Goal: Task Accomplishment & Management: Manage account settings

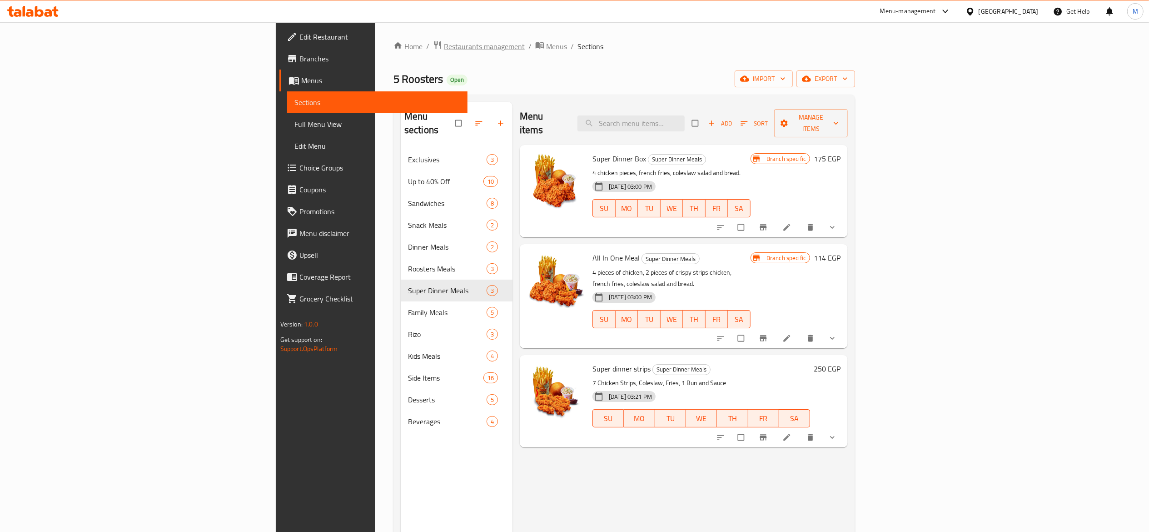
click at [444, 44] on span "Restaurants management" at bounding box center [484, 46] width 81 height 11
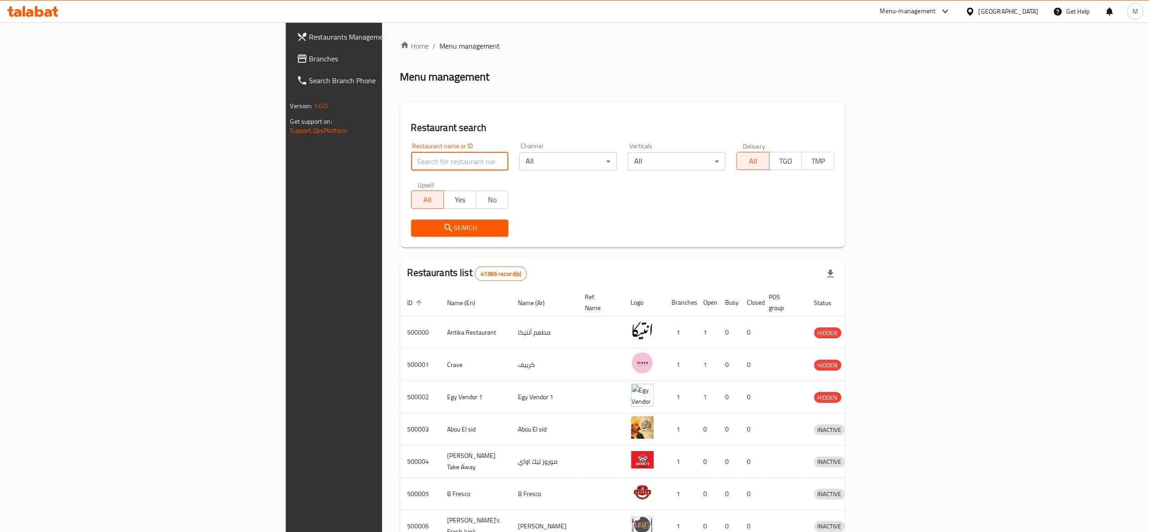
click at [411, 164] on input "search" at bounding box center [460, 161] width 98 height 18
type input "caribou"
click button "Search" at bounding box center [460, 227] width 98 height 17
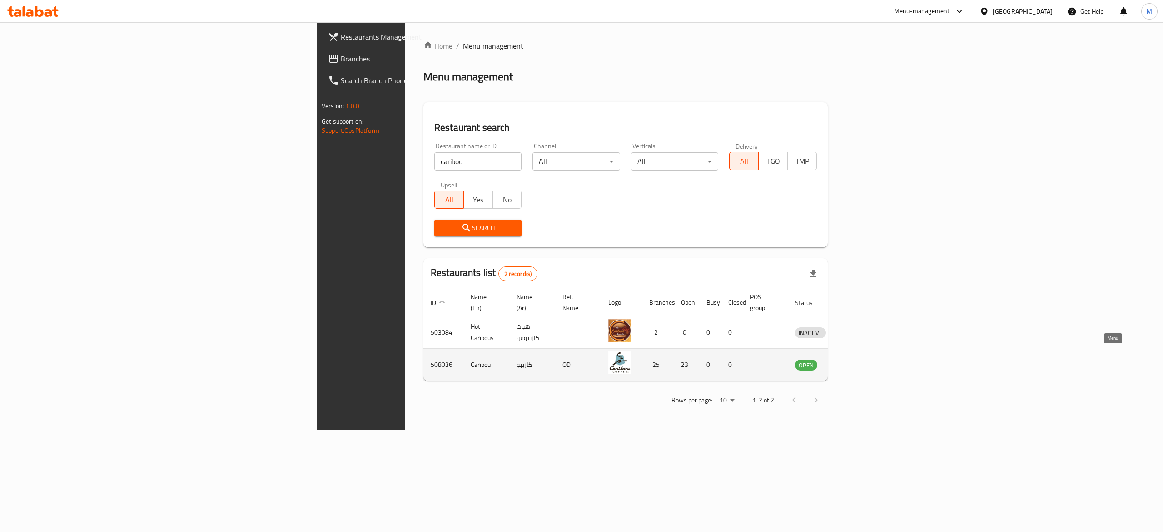
click at [855, 359] on icon "enhanced table" at bounding box center [849, 364] width 11 height 11
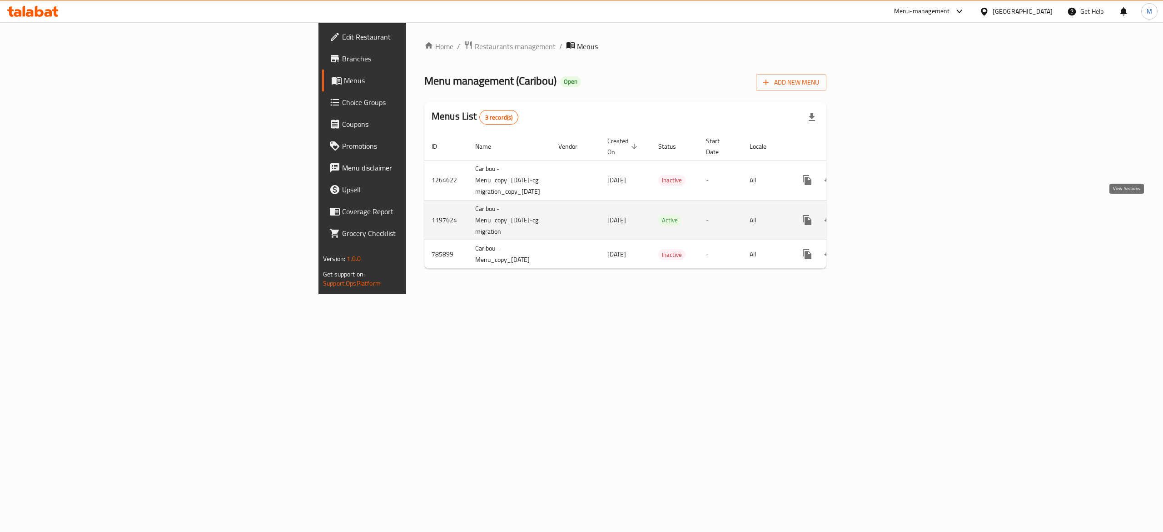
click at [878, 214] on icon "enhanced table" at bounding box center [872, 219] width 11 height 11
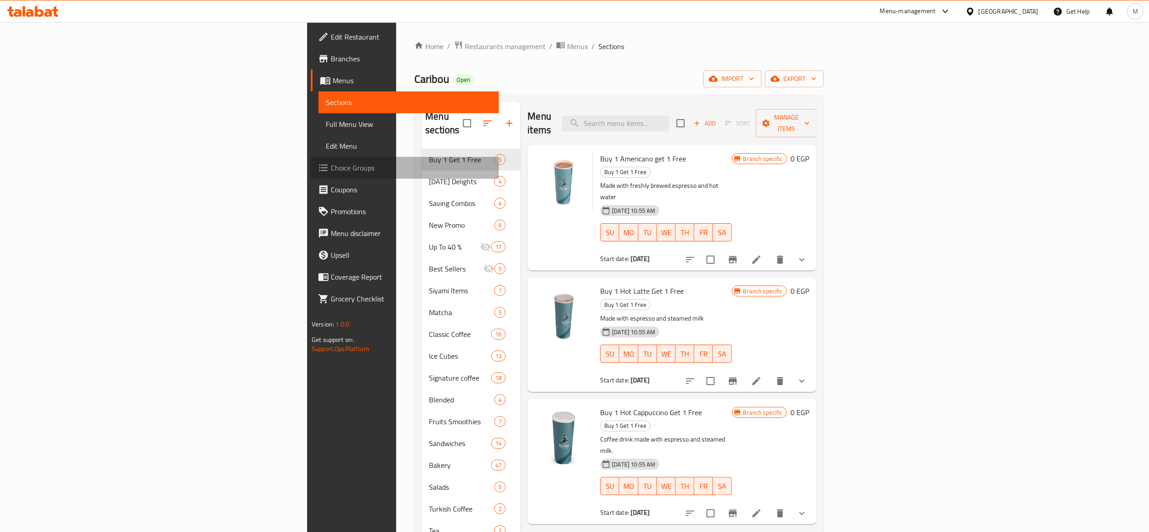
click at [331, 167] on span "Choice Groups" at bounding box center [411, 167] width 161 height 11
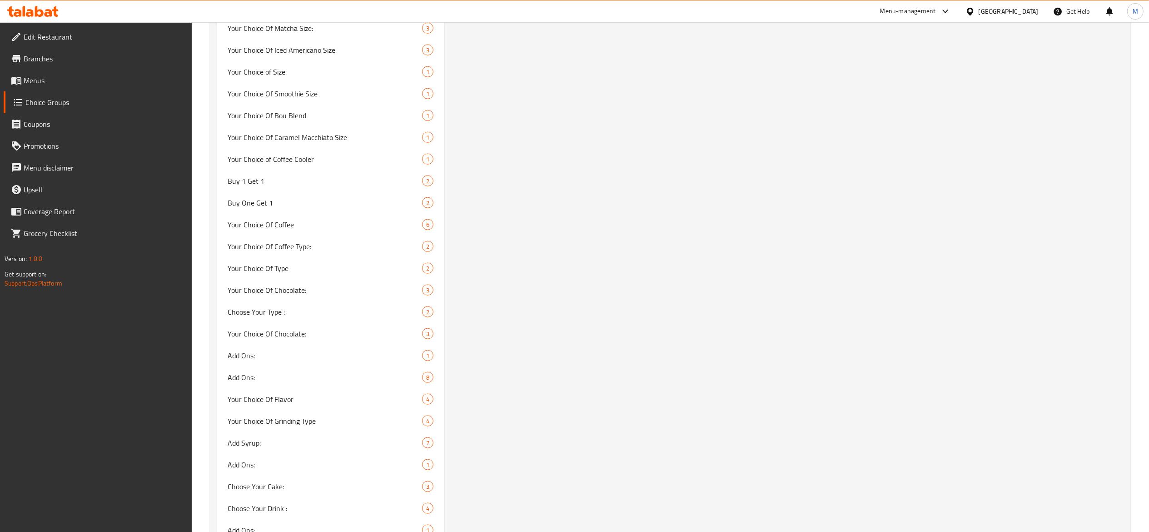
scroll to position [1029, 0]
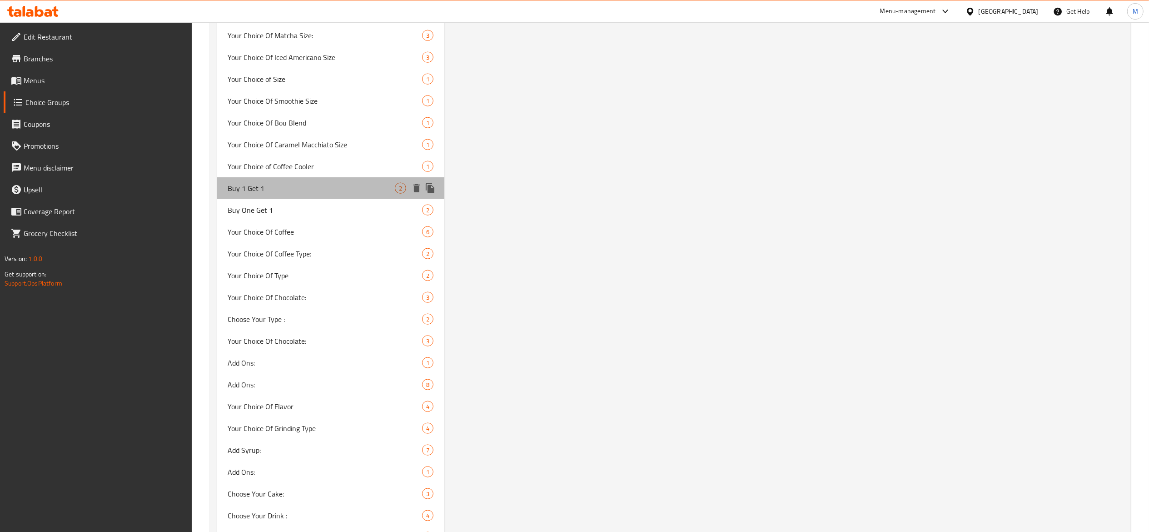
click at [280, 187] on span "Buy 1 Get 1" at bounding box center [311, 188] width 167 height 11
type input "Buy 1 Get 1"
type input "اشترى 1 واحصل على1 مجانا"
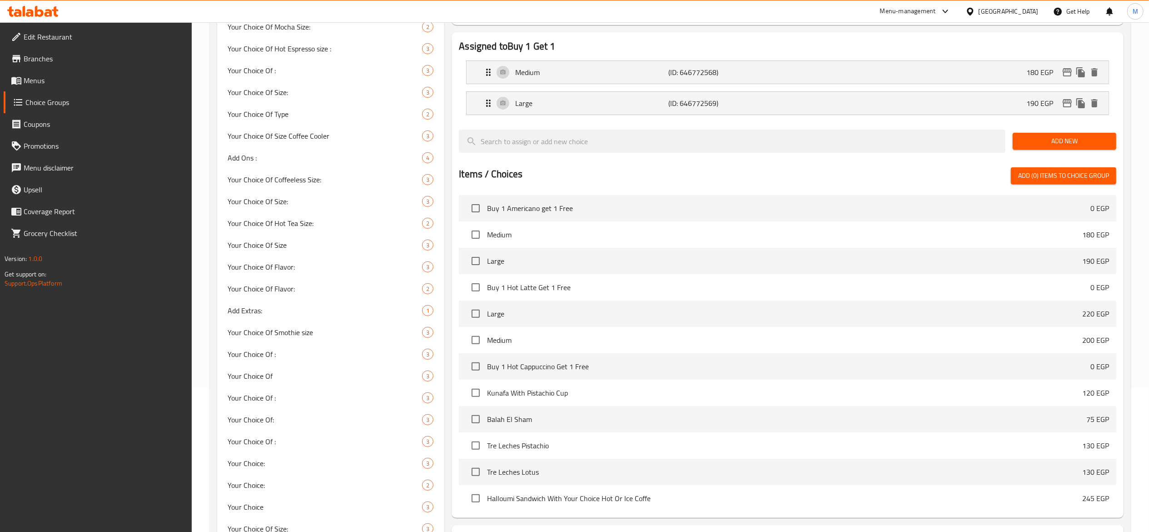
scroll to position [0, 0]
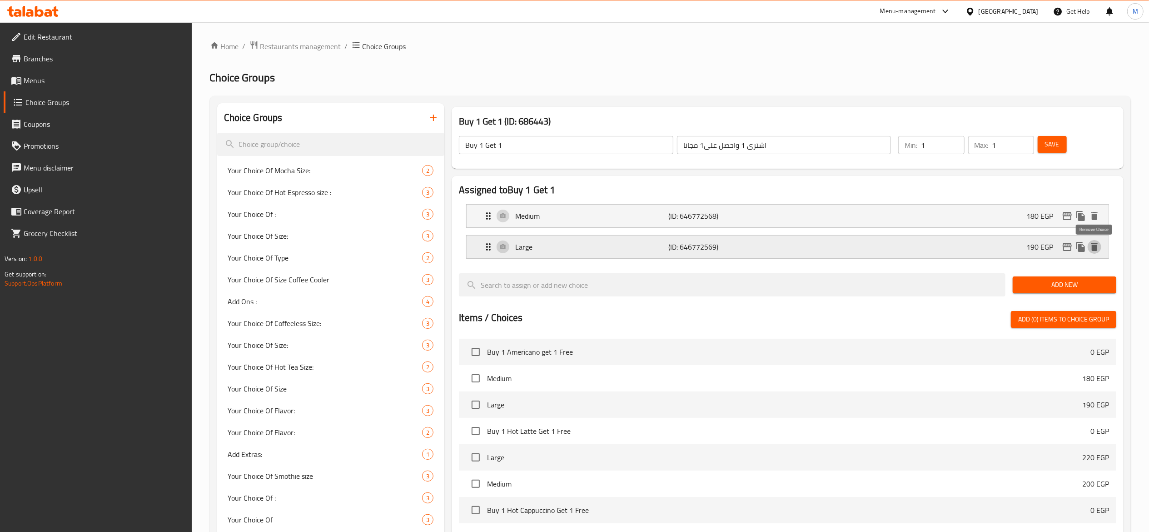
click at [1098, 245] on icon "delete" at bounding box center [1094, 246] width 11 height 11
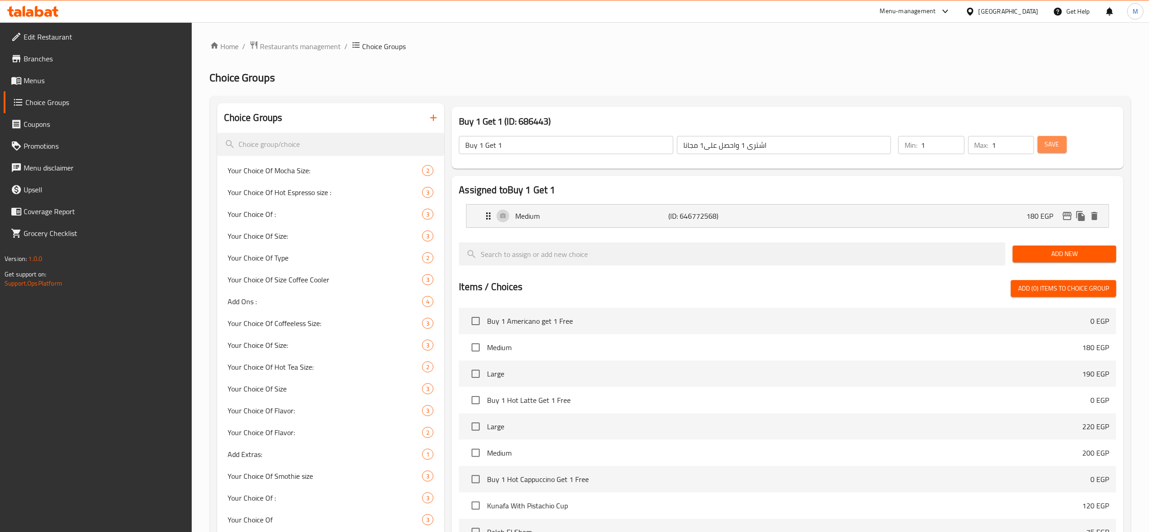
click at [1059, 146] on span "Save" at bounding box center [1052, 144] width 15 height 11
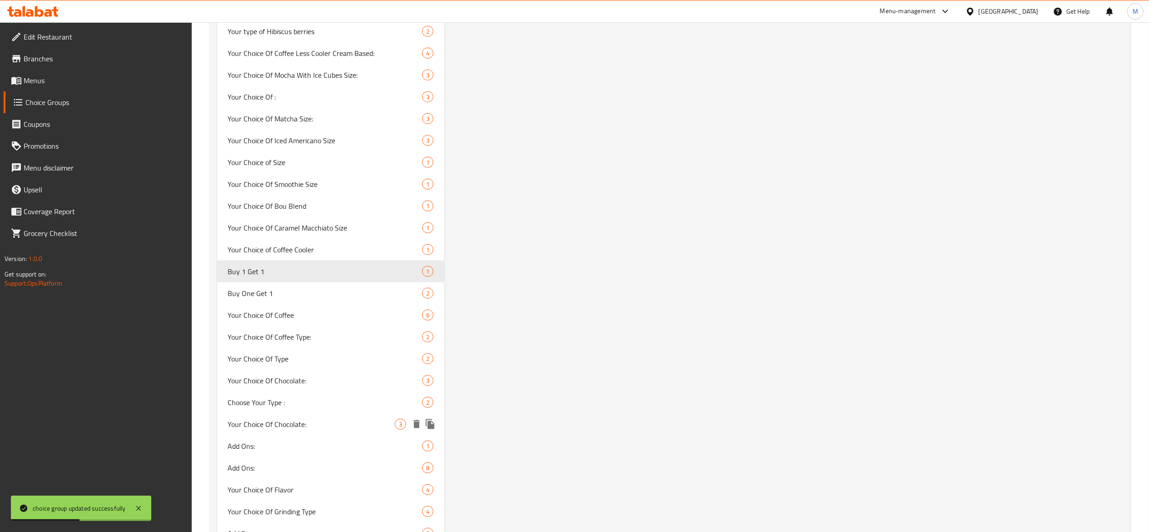
scroll to position [950, 0]
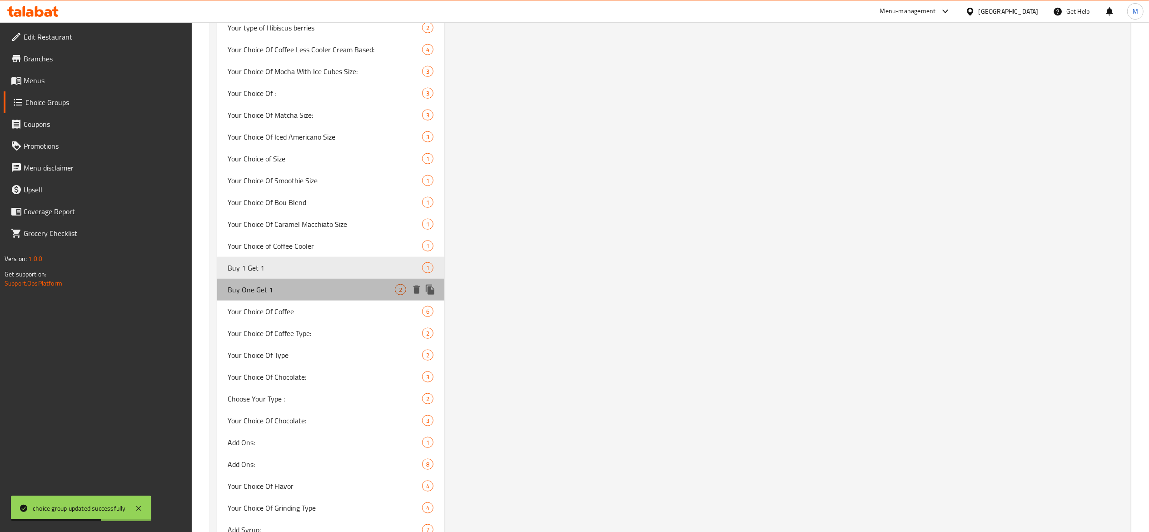
click at [293, 299] on div "Buy One Get 1 2" at bounding box center [331, 289] width 228 height 22
type input "Buy One Get 1"
type input "أشترى واحد واحصل على 1 مجانا"
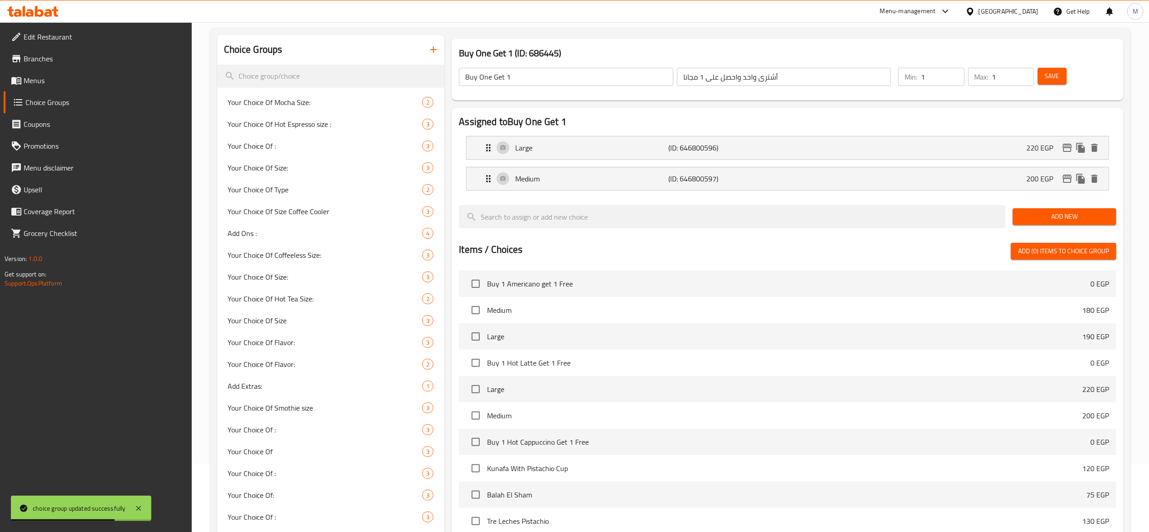
scroll to position [0, 0]
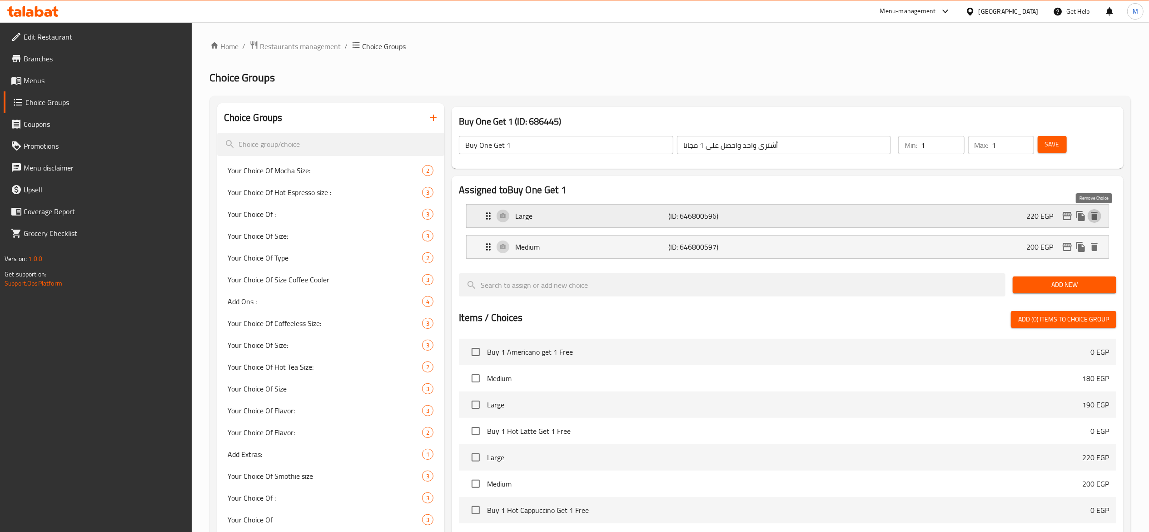
click at [1099, 215] on icon "delete" at bounding box center [1094, 215] width 11 height 11
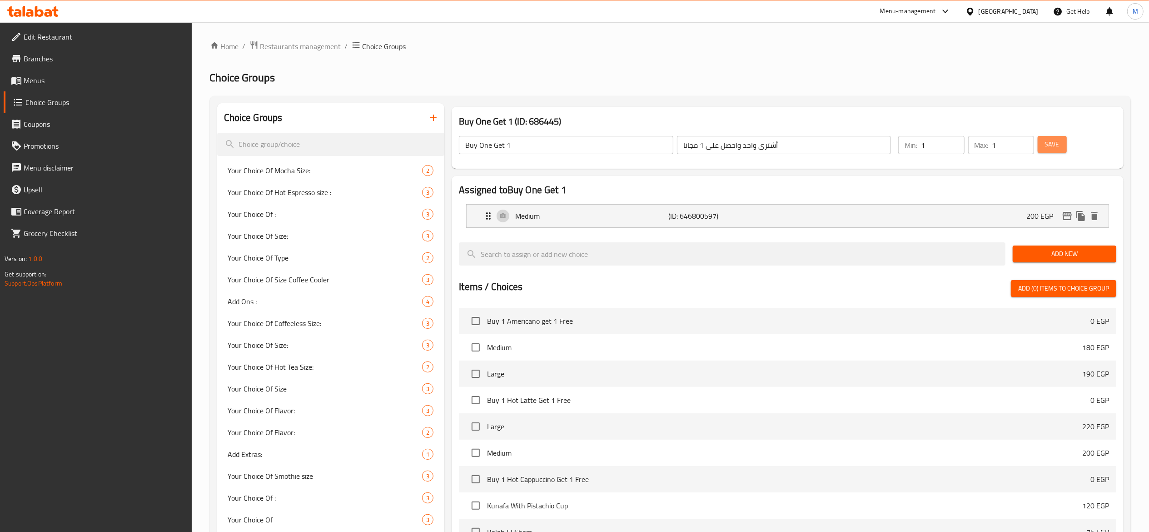
click at [1048, 143] on span "Save" at bounding box center [1052, 144] width 15 height 11
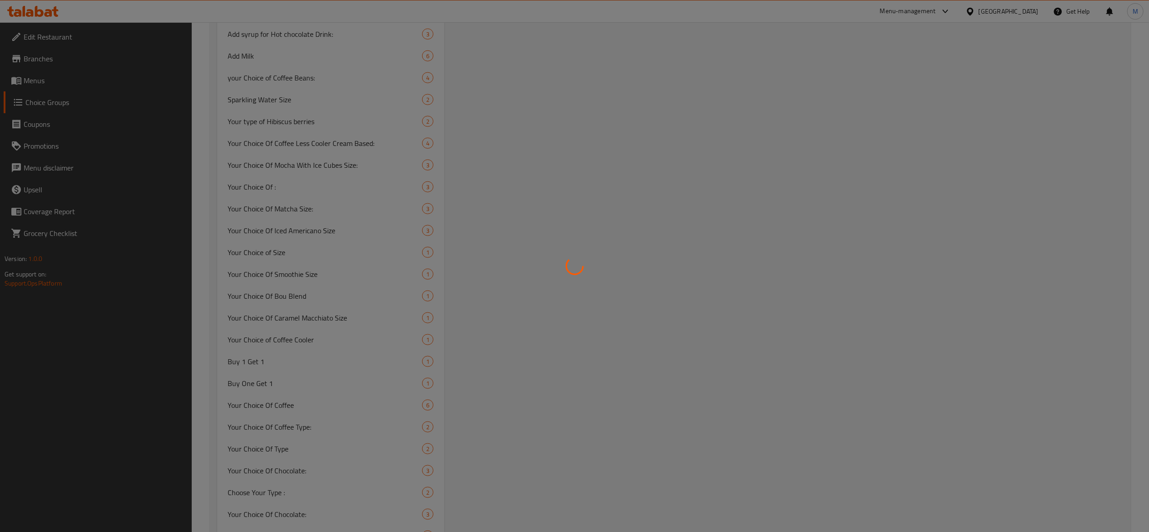
scroll to position [877, 0]
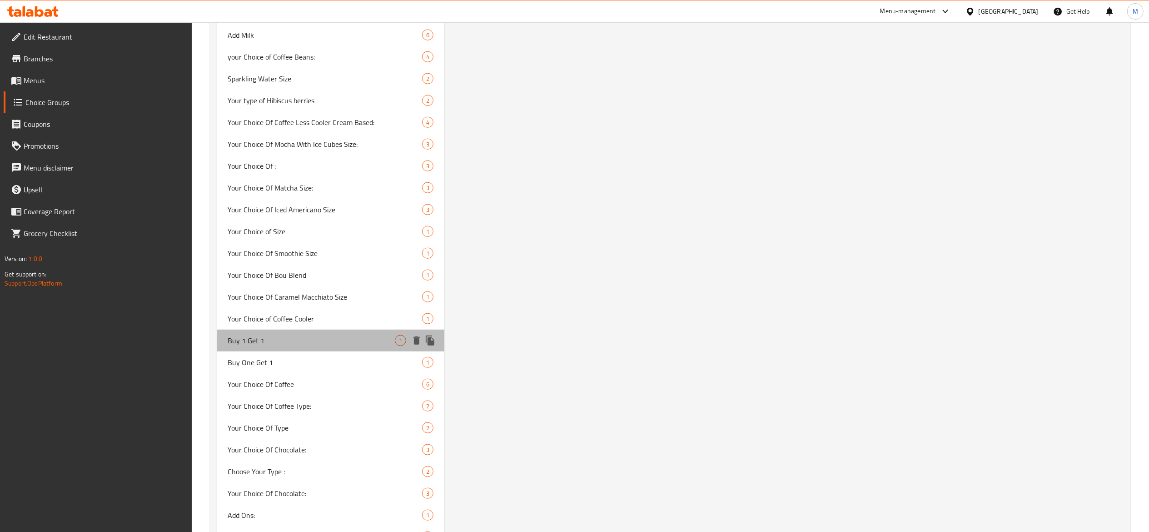
click at [261, 341] on span "Buy 1 Get 1" at bounding box center [311, 340] width 167 height 11
type input "Buy 1 Get 1"
type input "اشترى 1 واحصل على1 مجانا"
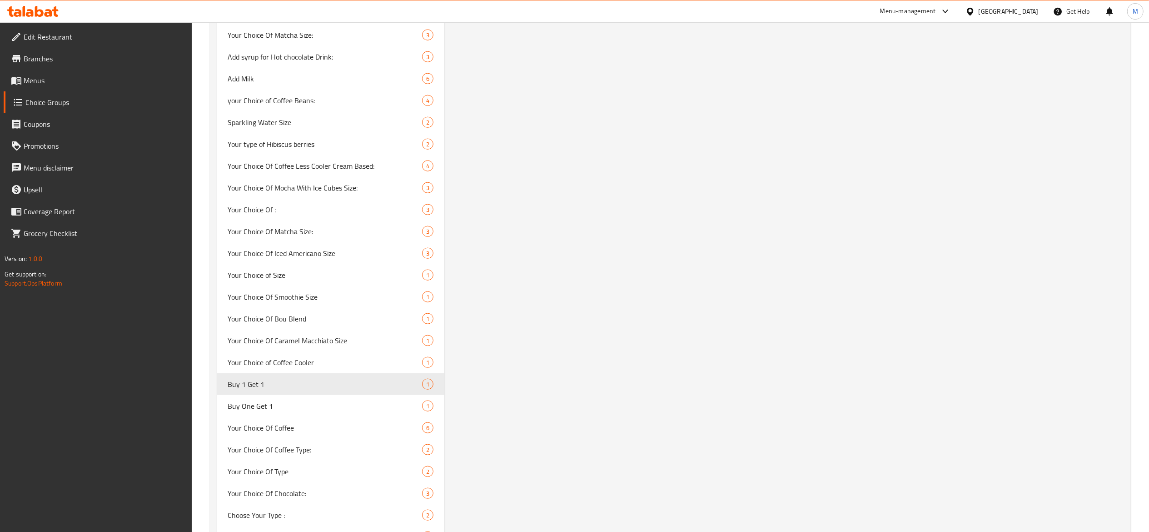
scroll to position [839, 0]
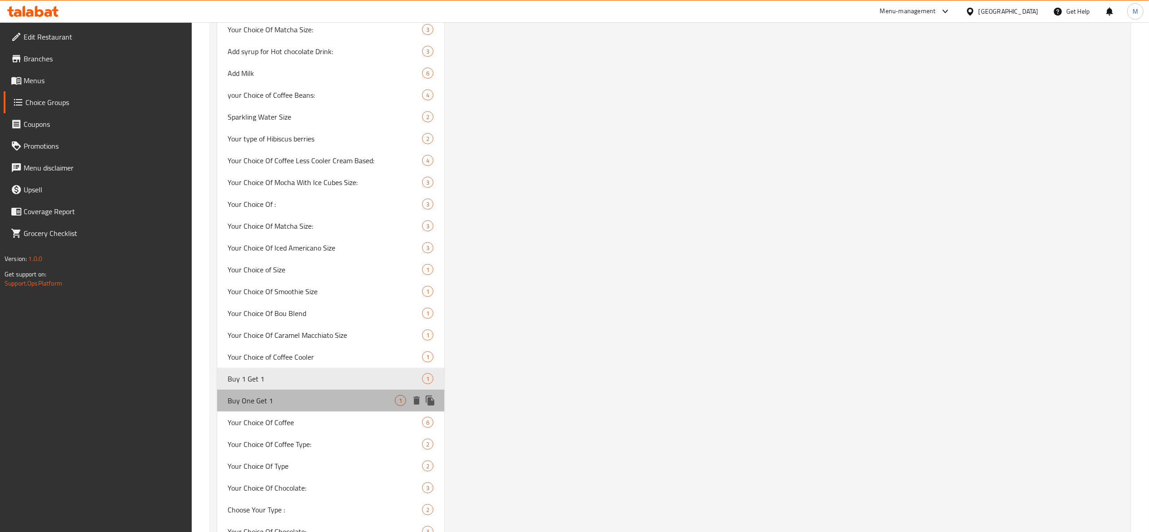
click at [304, 405] on span "Buy One Get 1" at bounding box center [311, 400] width 167 height 11
type input "Buy One Get 1"
type input "أشترى واحد واحصل على 1 مجانا"
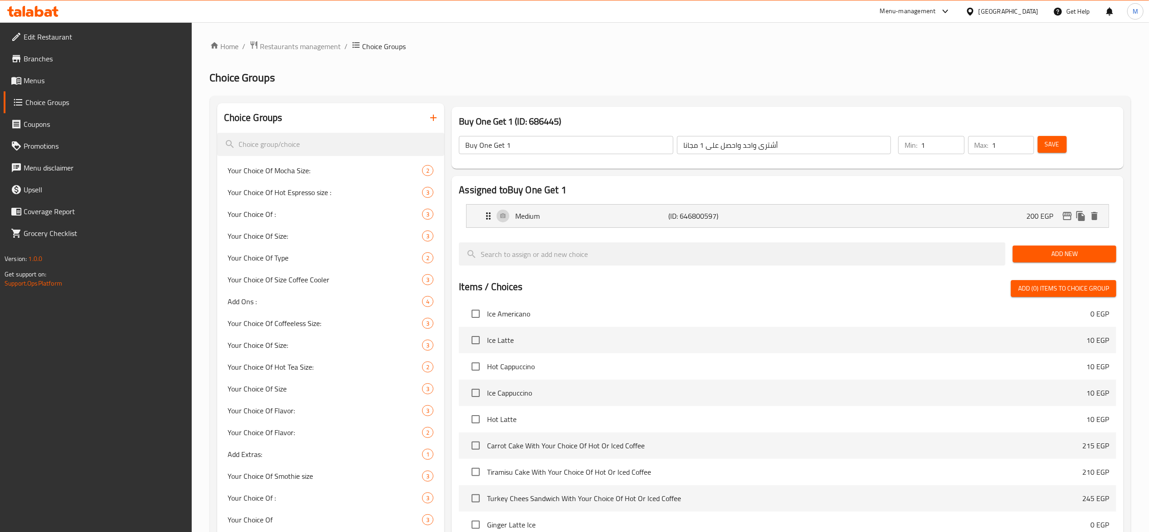
scroll to position [299, 0]
